Goal: Transaction & Acquisition: Download file/media

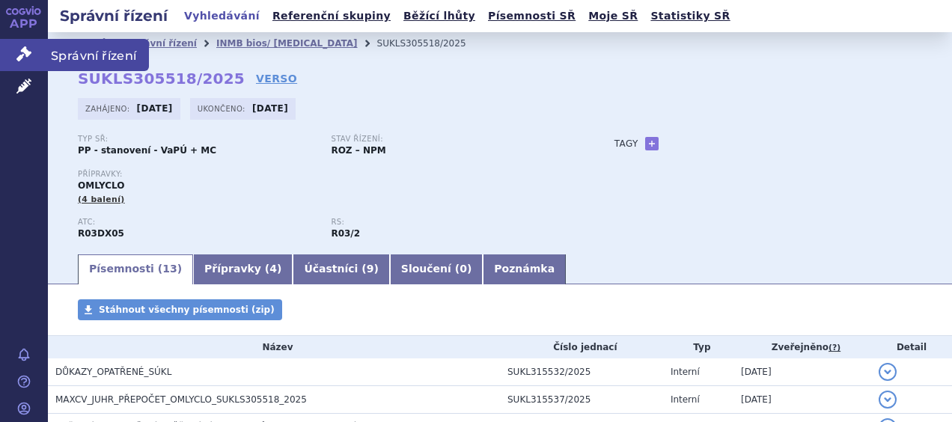
click at [29, 55] on icon at bounding box center [23, 53] width 15 height 15
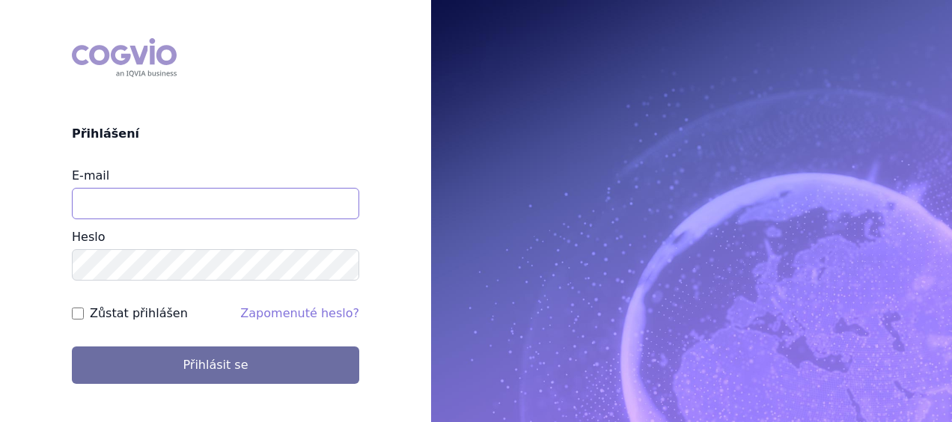
click at [117, 208] on input "E-mail" at bounding box center [215, 203] width 287 height 31
type input "eva.cyronova@novartis.com"
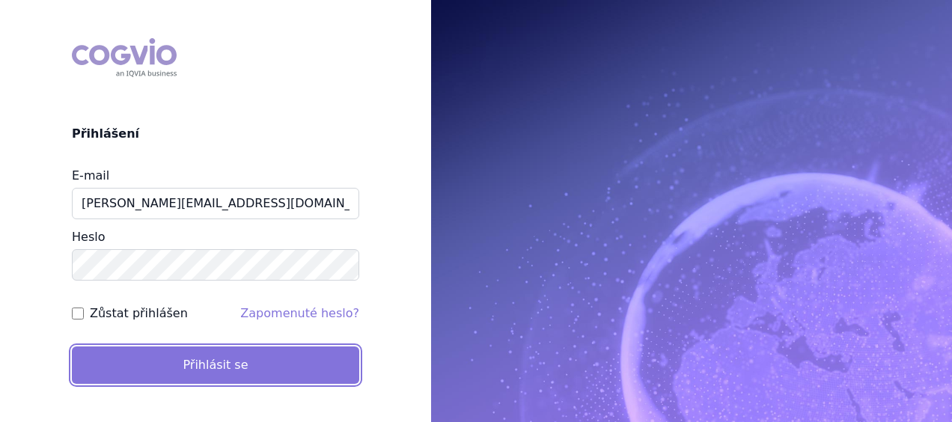
click at [190, 363] on button "Přihlásit se" at bounding box center [215, 364] width 287 height 37
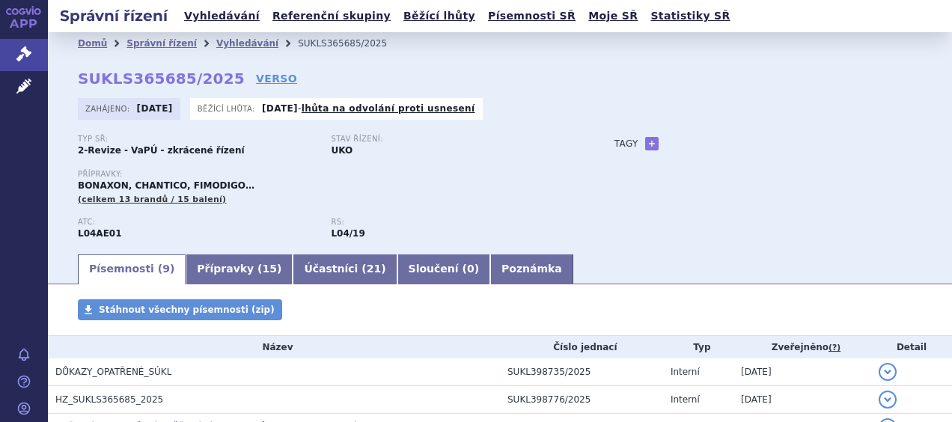
scroll to position [150, 0]
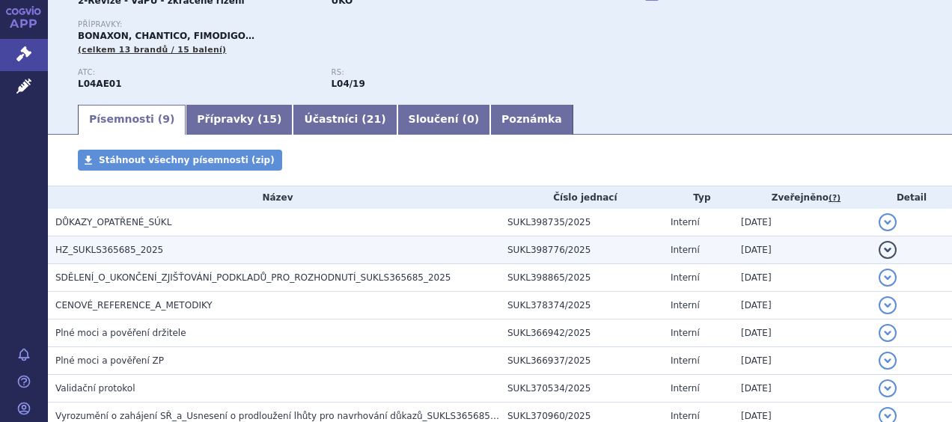
click at [111, 252] on span "HZ_SUKLS365685_2025" at bounding box center [109, 250] width 108 height 10
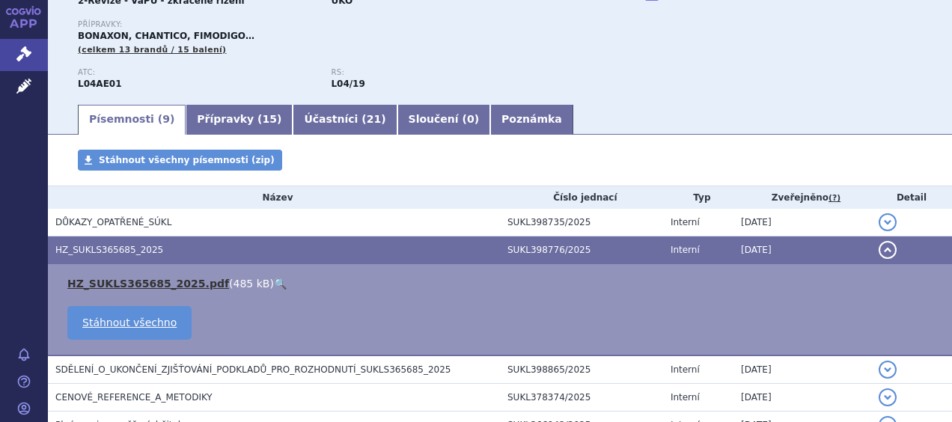
click at [124, 283] on link "HZ_SUKLS365685_2025.pdf" at bounding box center [148, 284] width 162 height 12
